Goal: Task Accomplishment & Management: Manage account settings

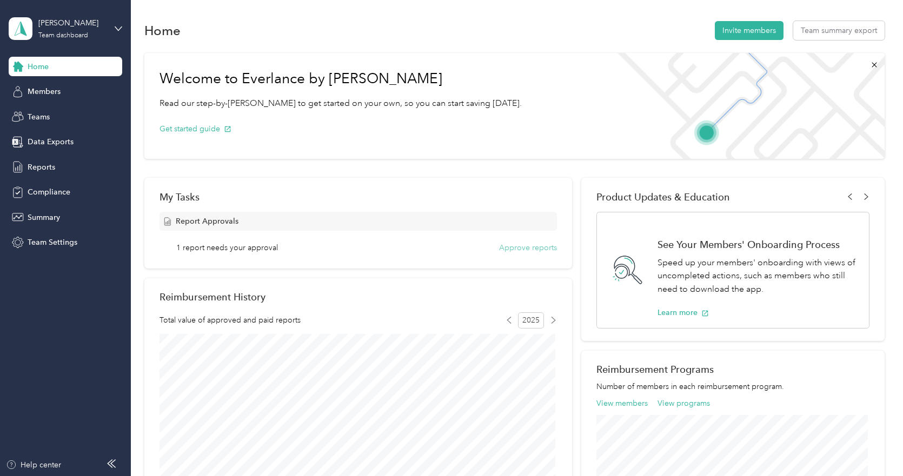
click at [528, 243] on button "Approve reports" at bounding box center [528, 247] width 58 height 11
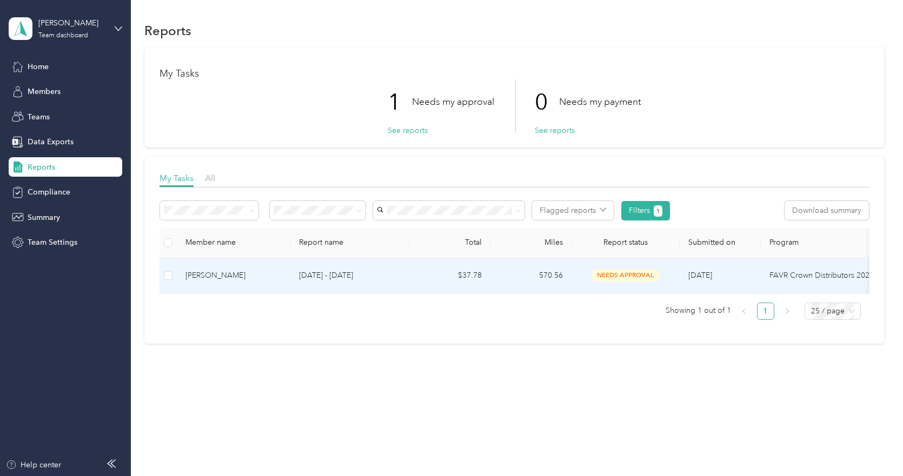
click at [378, 273] on p "[DATE] - [DATE]" at bounding box center [350, 276] width 102 height 12
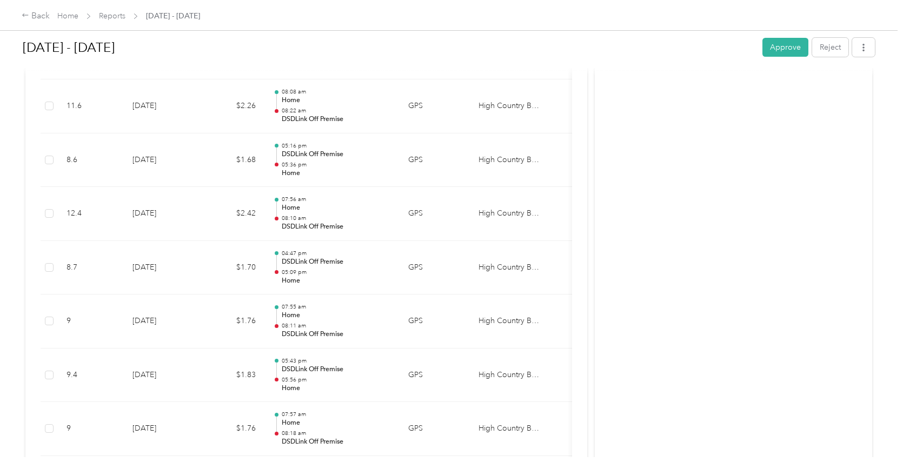
scroll to position [3027, 0]
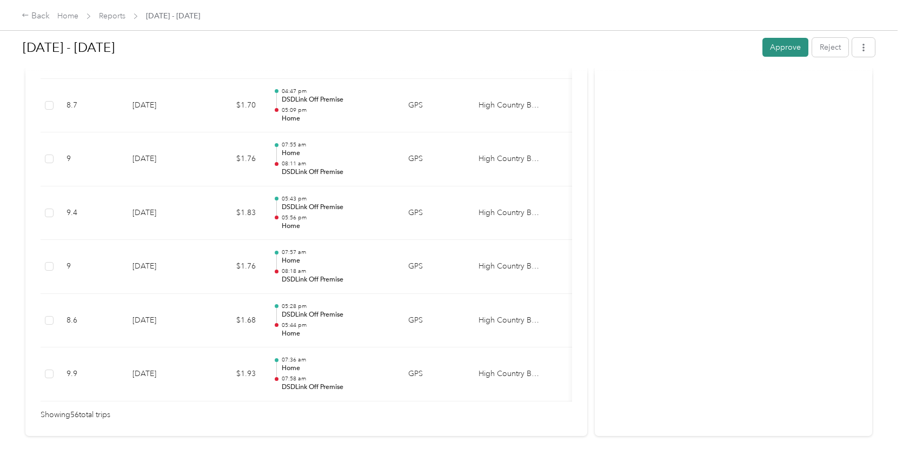
click at [775, 51] on button "Approve" at bounding box center [785, 47] width 46 height 19
